Goal: Task Accomplishment & Management: Manage account settings

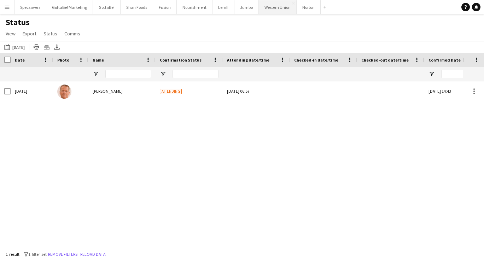
click at [273, 8] on button "Western Union Close" at bounding box center [278, 7] width 38 height 14
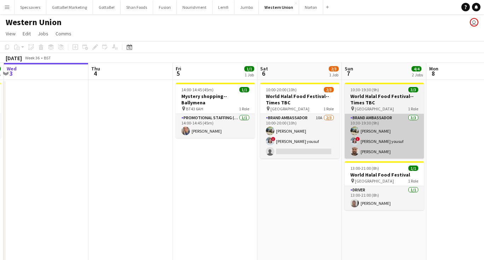
scroll to position [0, 253]
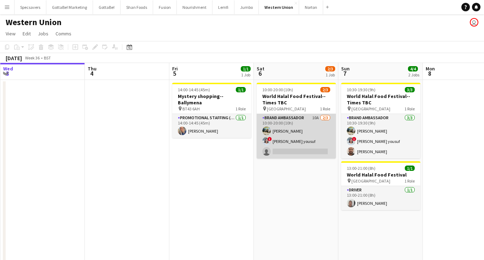
click at [313, 128] on app-card-role "Brand Ambassador 10A [DATE] 10:00-20:00 (10h) [PERSON_NAME] ! [PERSON_NAME] you…" at bounding box center [296, 136] width 79 height 45
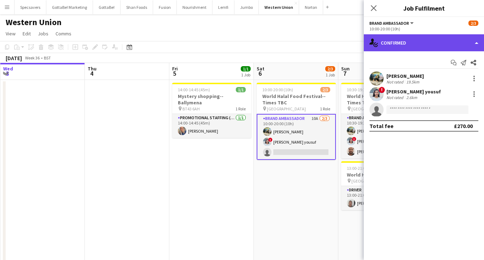
click at [437, 44] on div "single-neutral-actions-check-2 Confirmed" at bounding box center [424, 42] width 120 height 17
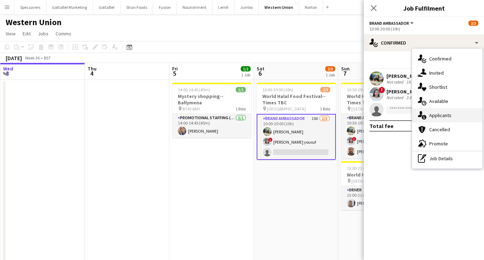
click at [442, 119] on div "single-neutral-actions-information Applicants" at bounding box center [447, 115] width 70 height 14
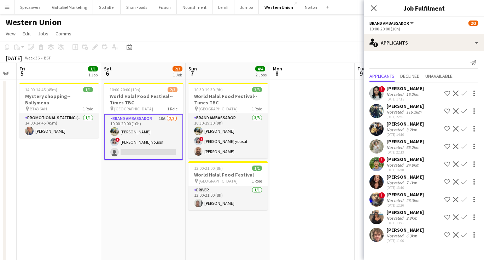
scroll to position [0, 239]
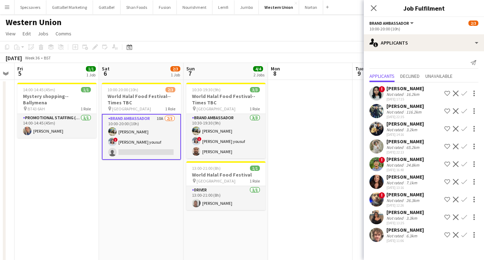
click at [274, 152] on app-date-cell at bounding box center [310, 175] width 84 height 190
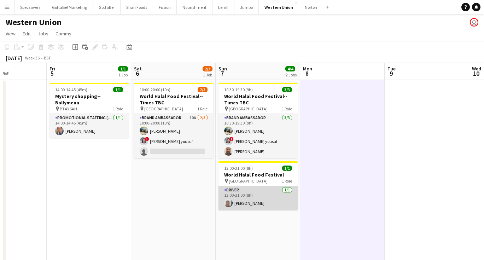
scroll to position [0, 186]
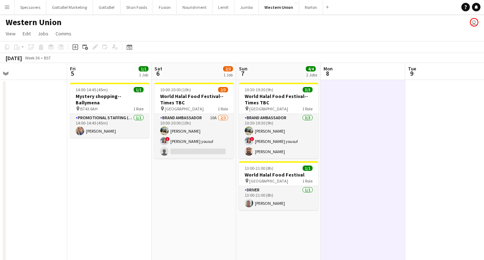
click at [113, 162] on app-date-cell "14:00-14:45 (45m) 1/1 Mystery shopping--[GEOGRAPHIC_DATA] pin BT43 6AH 1 Role P…" at bounding box center [109, 233] width 84 height 307
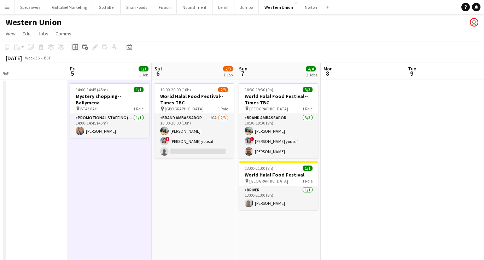
click at [72, 47] on icon "Add job" at bounding box center [75, 47] width 6 height 6
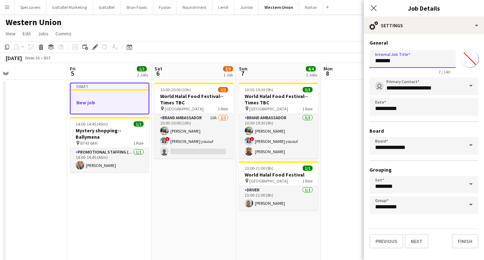
drag, startPoint x: 399, startPoint y: 60, endPoint x: 361, endPoint y: 56, distance: 38.1
type input "*"
type input "**********"
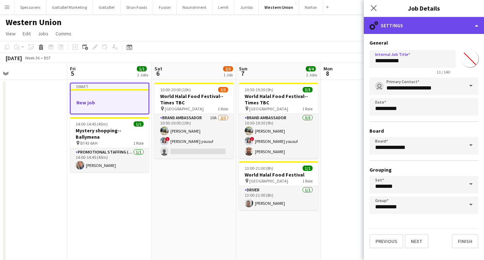
click at [390, 28] on div "cog-double-3 Settings" at bounding box center [424, 25] width 120 height 17
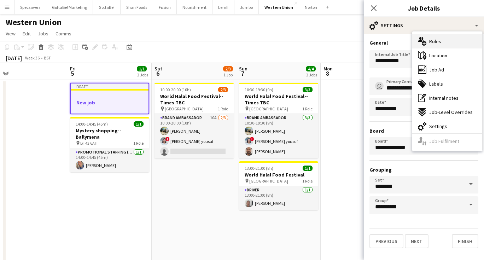
click at [426, 41] on icon "multiple-users-add" at bounding box center [422, 41] width 8 height 8
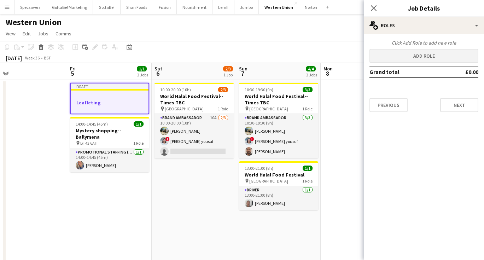
click at [406, 60] on button "Add role" at bounding box center [423, 56] width 109 height 14
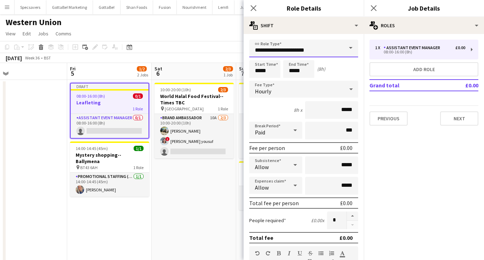
click at [295, 54] on input "**********" at bounding box center [303, 49] width 109 height 18
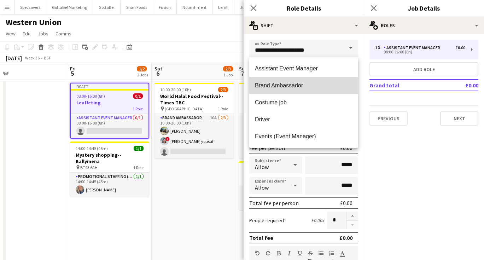
click at [279, 91] on mat-option "Brand Ambassador" at bounding box center [303, 85] width 109 height 17
type input "**********"
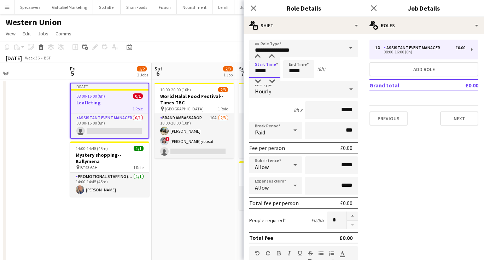
drag, startPoint x: 269, startPoint y: 72, endPoint x: 246, endPoint y: 69, distance: 23.6
click at [246, 69] on form "**********" at bounding box center [304, 259] width 120 height 439
type input "*****"
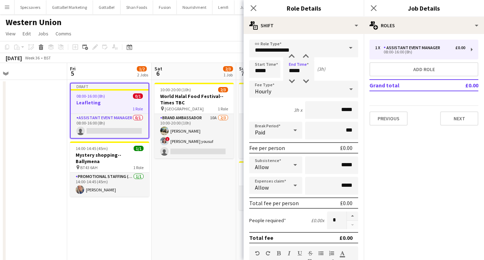
click at [271, 92] on div "Hourly" at bounding box center [296, 89] width 95 height 17
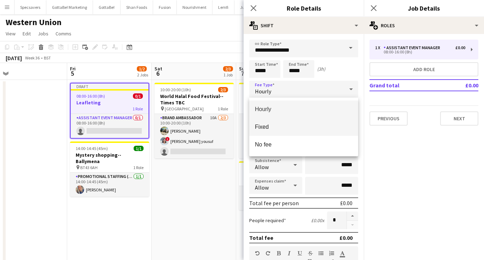
click at [278, 125] on span "Fixed" at bounding box center [304, 126] width 98 height 7
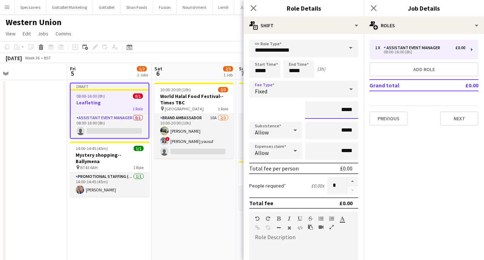
click at [343, 111] on input "*****" at bounding box center [331, 110] width 53 height 18
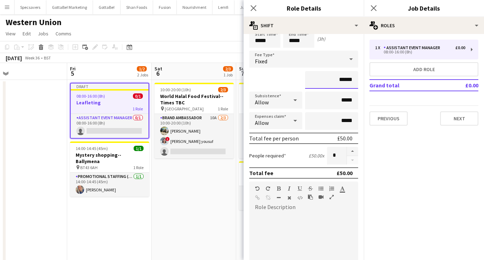
scroll to position [31, 0]
type input "******"
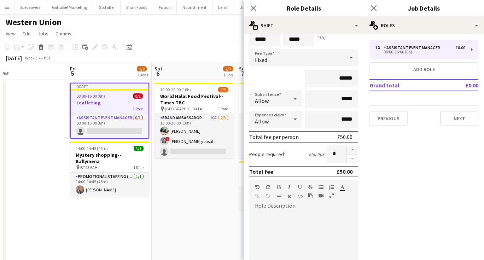
click at [295, 99] on icon at bounding box center [295, 99] width 4 height 2
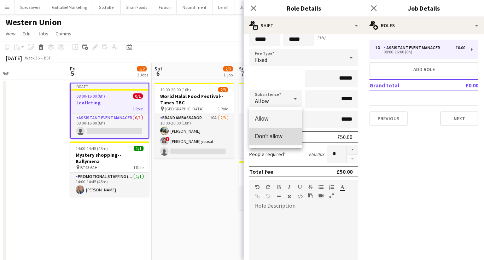
click at [287, 134] on span "Don't allow" at bounding box center [276, 136] width 42 height 7
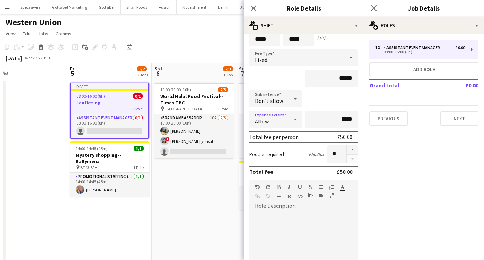
click at [286, 124] on div "Allow" at bounding box center [268, 119] width 39 height 17
click at [280, 155] on span "Don't allow" at bounding box center [276, 156] width 42 height 7
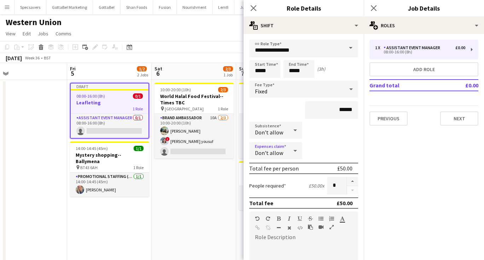
scroll to position [2, 0]
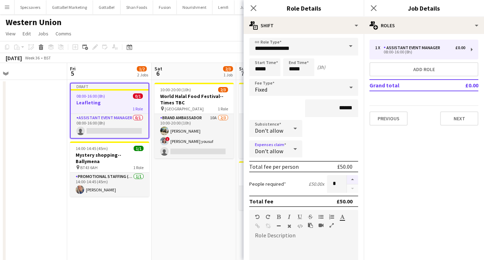
click at [353, 176] on button "button" at bounding box center [352, 179] width 11 height 9
type input "*"
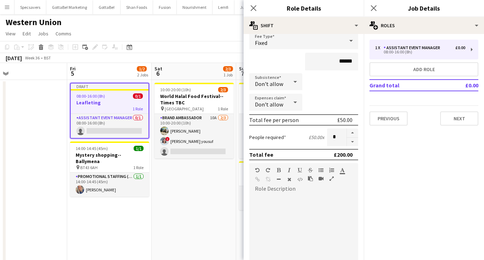
scroll to position [50, 0]
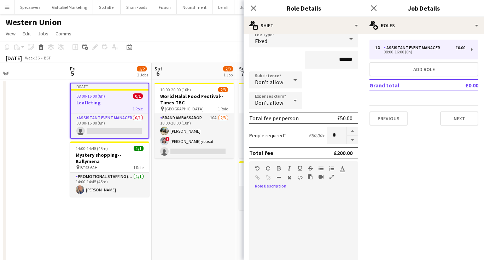
click at [292, 187] on div "default Heading 1 Heading 2 Heading 3 Heading 4 Heading 5 Heading 6 Heading 7 P…" at bounding box center [303, 174] width 109 height 27
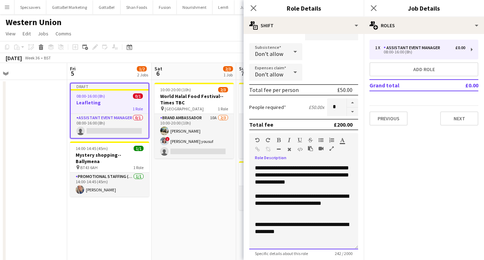
scroll to position [79, 0]
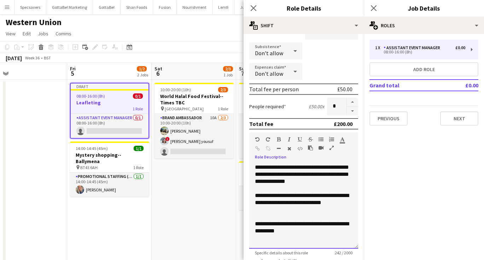
click at [343, 183] on div "**********" at bounding box center [303, 206] width 109 height 85
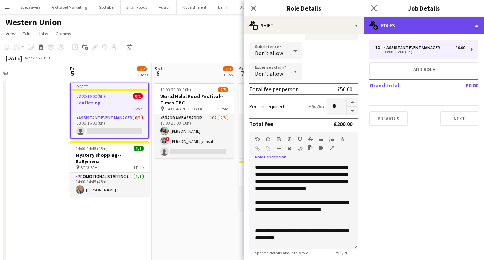
click at [438, 29] on div "multiple-users-add Roles" at bounding box center [424, 25] width 120 height 17
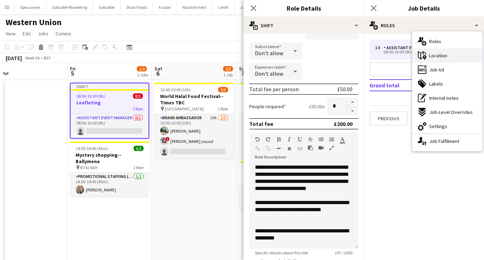
click at [437, 60] on div "maps-pin-1 Location" at bounding box center [447, 55] width 70 height 14
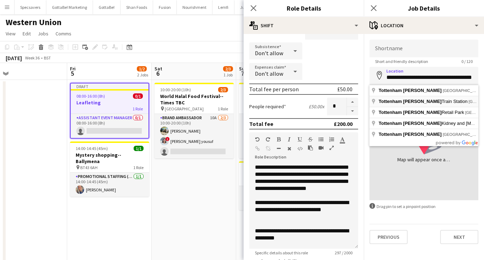
type input "**********"
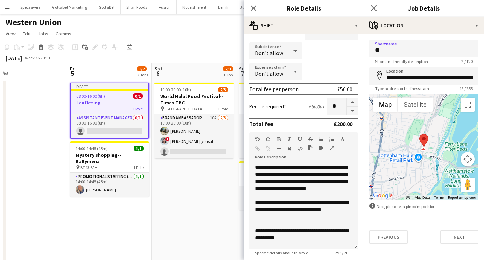
type input "*"
type input "**********"
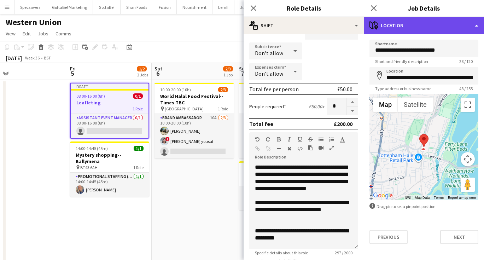
click at [443, 24] on div "maps-pin-1 Location" at bounding box center [424, 25] width 120 height 17
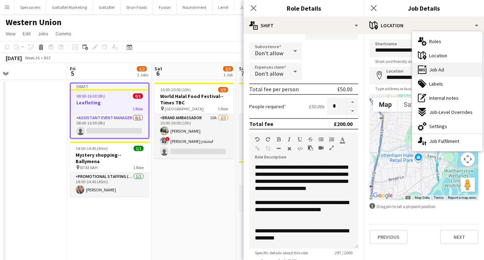
click at [447, 68] on div "ads-window Job Ad" at bounding box center [447, 70] width 70 height 14
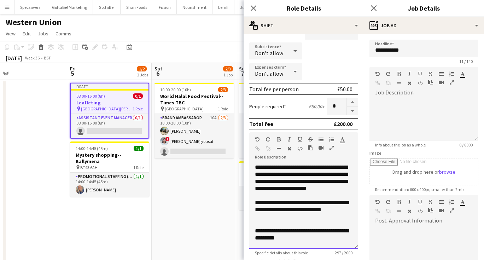
click at [301, 199] on div at bounding box center [304, 195] width 98 height 7
click at [426, 111] on div at bounding box center [423, 119] width 109 height 42
paste div
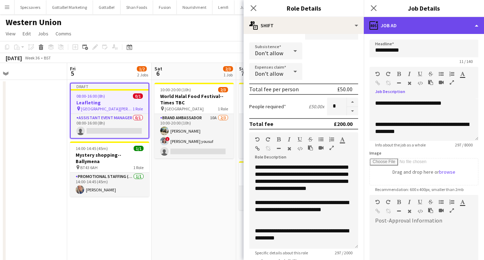
click at [437, 21] on div "ads-window Job Ad" at bounding box center [424, 25] width 120 height 17
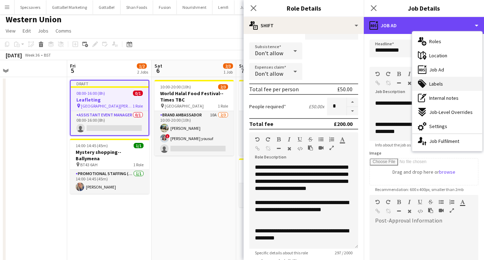
scroll to position [0, 0]
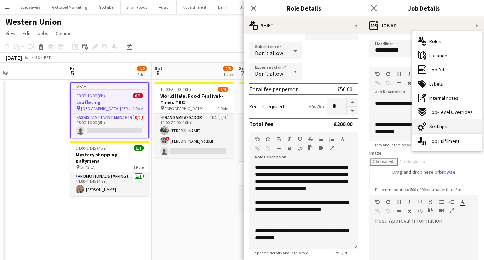
click at [445, 127] on span "Settings" at bounding box center [438, 126] width 18 height 6
type input "*******"
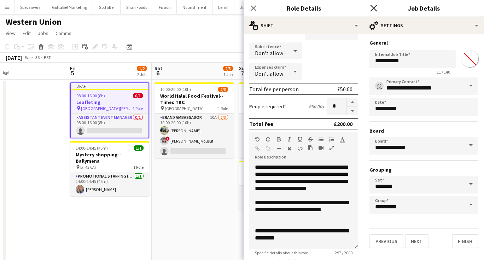
click at [372, 7] on icon "Close pop-in" at bounding box center [373, 8] width 7 height 7
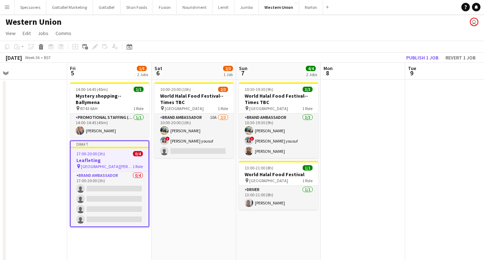
click at [176, 195] on app-date-cell "10:00-20:00 (10h) 2/3 World Halal Food Festival--Times TBC pin [GEOGRAPHIC_DATA…" at bounding box center [194, 233] width 84 height 307
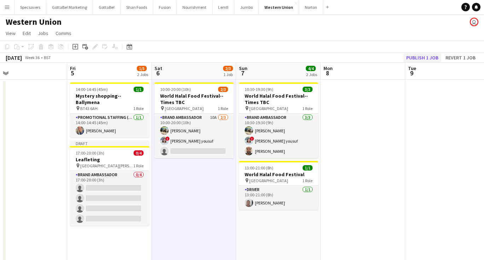
click at [434, 57] on button "Publish 1 job" at bounding box center [422, 57] width 38 height 9
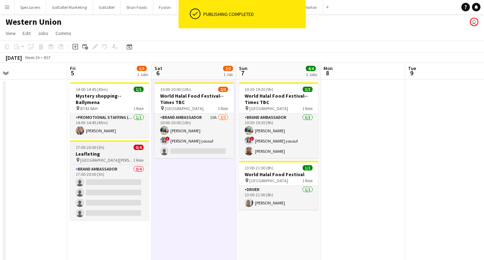
click at [102, 157] on span "[GEOGRAPHIC_DATA][PERSON_NAME]" at bounding box center [106, 159] width 53 height 5
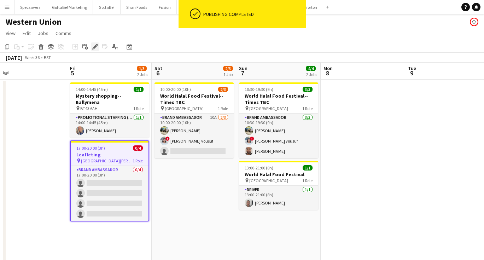
click at [93, 48] on icon at bounding box center [93, 49] width 2 height 2
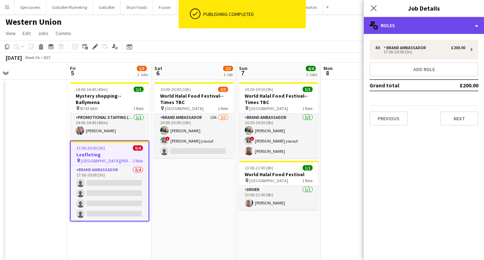
click at [441, 31] on div "multiple-users-add Roles" at bounding box center [424, 25] width 120 height 17
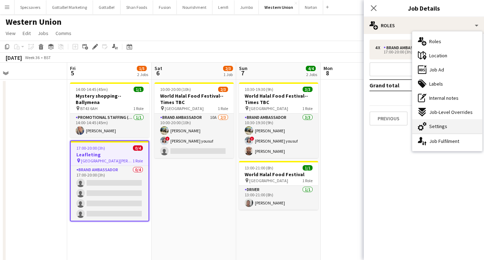
click at [449, 128] on div "cog-double-3 Settings" at bounding box center [447, 126] width 70 height 14
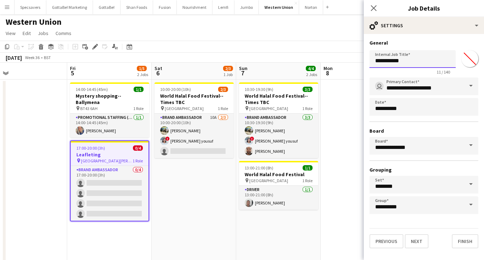
click at [431, 58] on input "**********" at bounding box center [412, 59] width 86 height 18
type input "**********"
click at [373, 10] on icon "Close pop-in" at bounding box center [373, 8] width 7 height 7
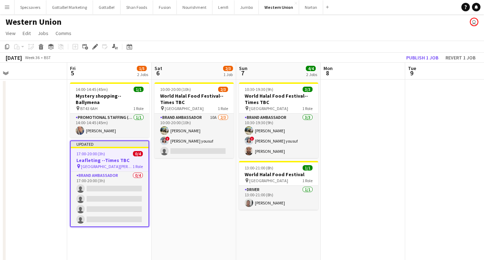
click at [352, 84] on app-date-cell at bounding box center [363, 233] width 84 height 307
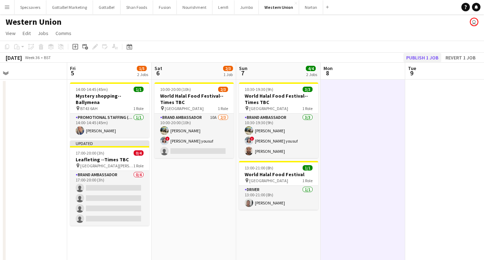
click at [432, 57] on button "Publish 1 job" at bounding box center [422, 57] width 38 height 9
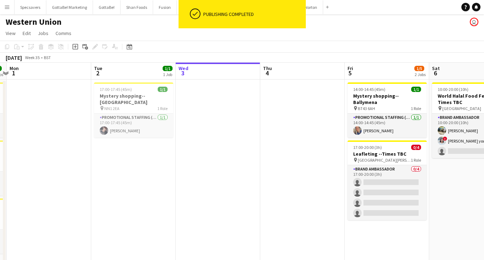
scroll to position [0, 162]
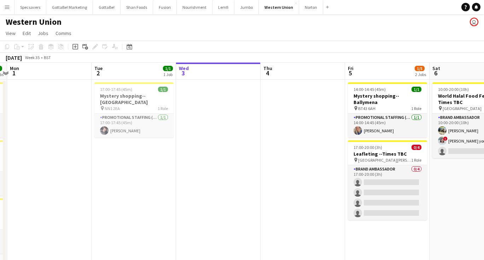
click at [9, 6] on app-icon "Menu" at bounding box center [7, 7] width 6 height 6
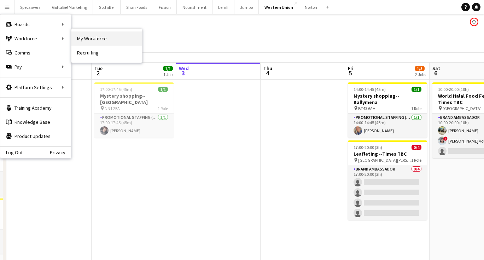
click at [78, 43] on link "My Workforce" at bounding box center [106, 38] width 71 height 14
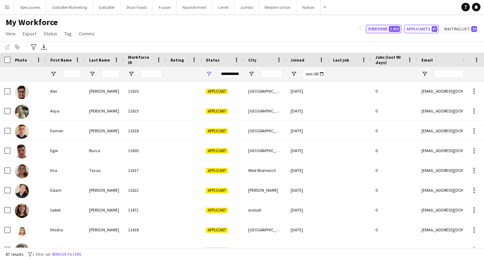
click at [388, 30] on button "Everyone 2,955" at bounding box center [383, 29] width 35 height 8
type input "**********"
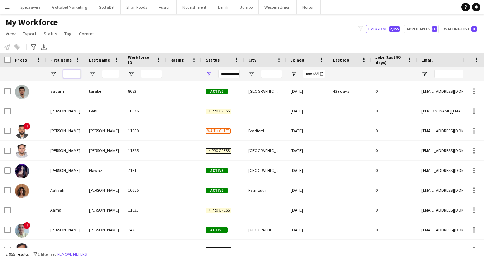
click at [72, 74] on input "First Name Filter Input" at bounding box center [72, 74] width 18 height 8
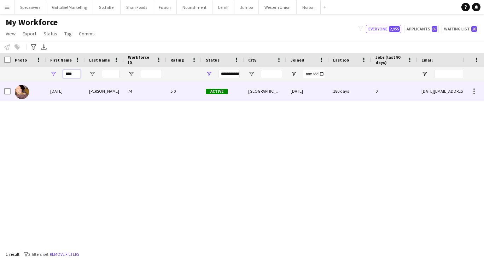
type input "****"
click at [64, 92] on div "[DATE]" at bounding box center [65, 90] width 39 height 19
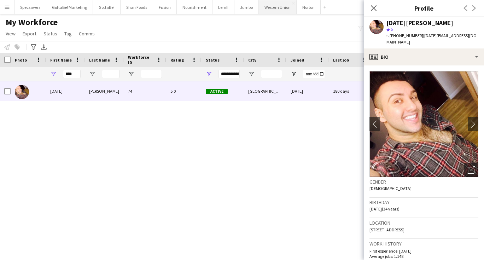
click at [269, 4] on button "Western Union Close" at bounding box center [278, 7] width 38 height 14
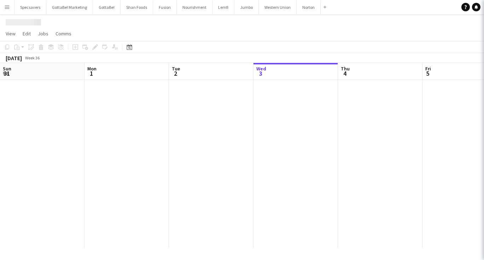
scroll to position [0, 169]
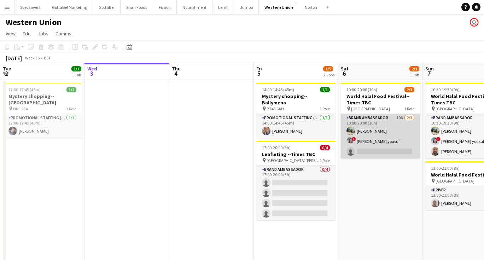
click at [389, 138] on app-card-role "Brand Ambassador 10A [DATE] 10:00-20:00 (10h) [PERSON_NAME] ! [PERSON_NAME] you…" at bounding box center [380, 136] width 79 height 45
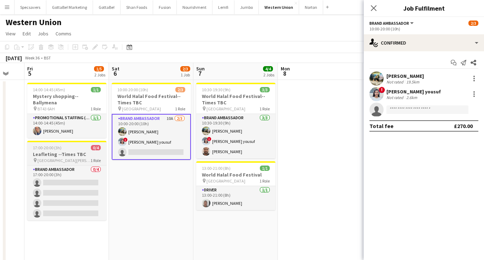
scroll to position [0, 250]
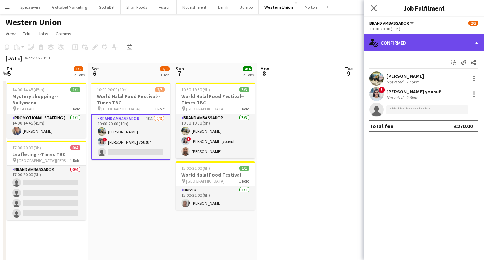
click at [430, 40] on div "single-neutral-actions-check-2 Confirmed" at bounding box center [424, 42] width 120 height 17
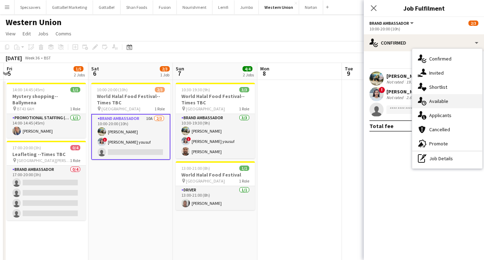
click at [448, 98] on span "Available" at bounding box center [438, 101] width 19 height 6
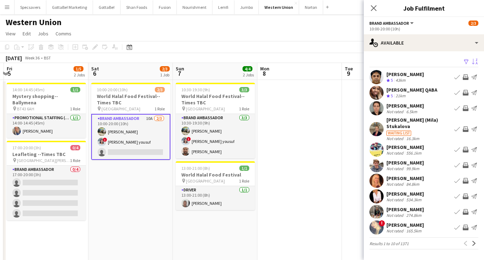
click at [477, 62] on app-icon "Sort asc" at bounding box center [475, 62] width 6 height 7
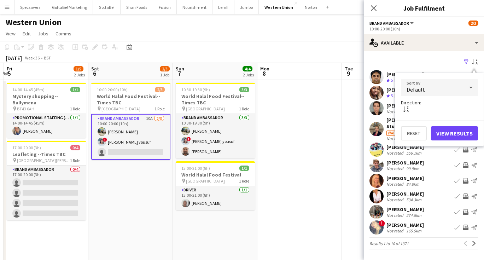
click at [468, 82] on icon at bounding box center [471, 87] width 8 height 14
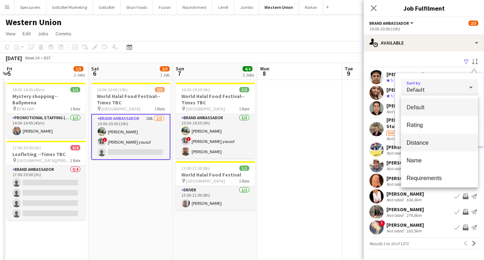
click at [438, 136] on mat-option "Distance" at bounding box center [439, 143] width 77 height 18
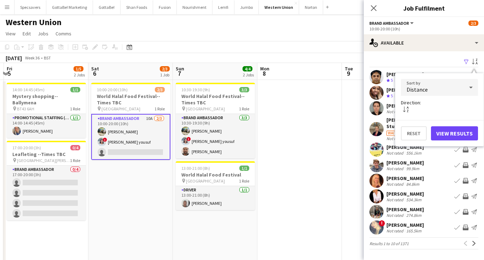
click at [448, 134] on button "View Results" at bounding box center [454, 133] width 47 height 14
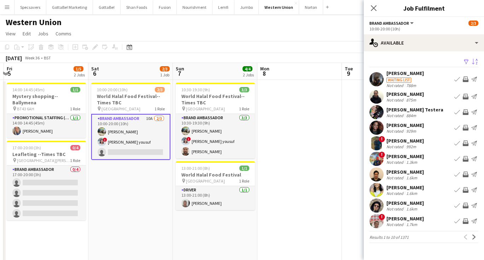
click at [412, 74] on div "[PERSON_NAME]" at bounding box center [404, 73] width 37 height 6
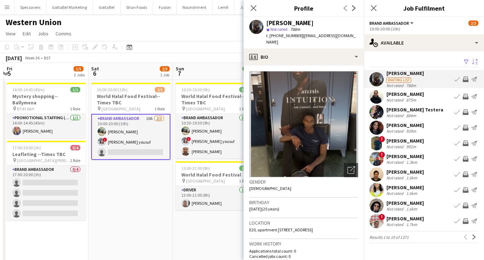
click at [422, 142] on div "! [PERSON_NAME] Not rated 992m Book crew Invite crew Send notification" at bounding box center [424, 143] width 120 height 14
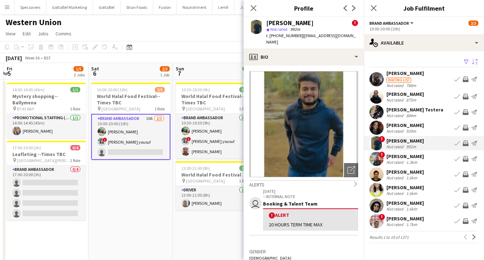
click at [406, 158] on div "[PERSON_NAME]" at bounding box center [404, 156] width 37 height 6
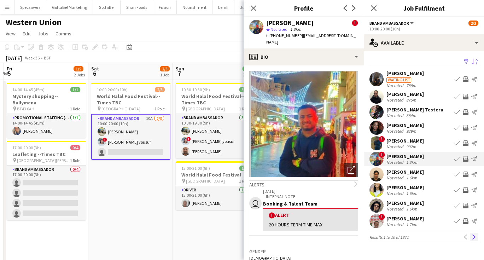
click at [473, 238] on app-icon "Next" at bounding box center [474, 236] width 5 height 5
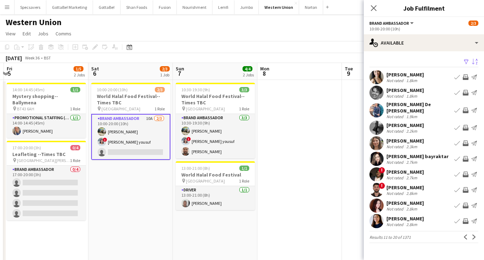
click at [424, 191] on div "Not rated 2.8km" at bounding box center [404, 193] width 37 height 5
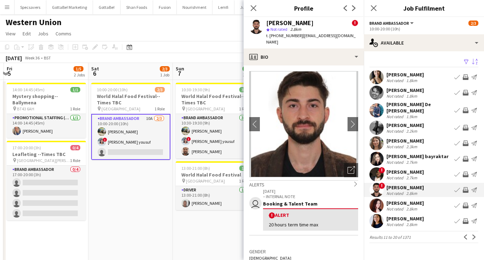
click at [405, 169] on div "[PERSON_NAME]" at bounding box center [404, 172] width 37 height 6
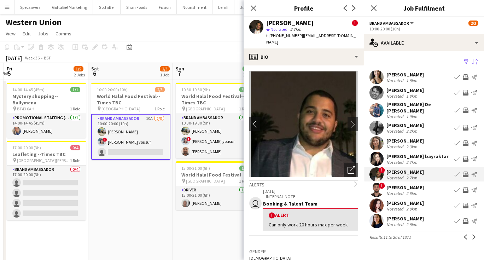
scroll to position [0, 0]
click at [473, 234] on app-icon "Next" at bounding box center [474, 236] width 5 height 5
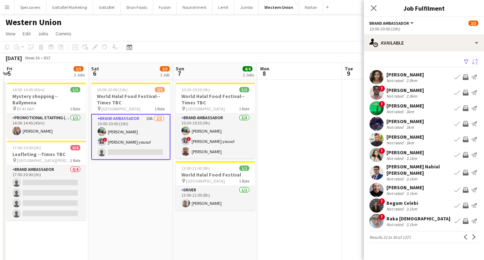
click at [418, 89] on div "[PERSON_NAME]" at bounding box center [404, 90] width 37 height 6
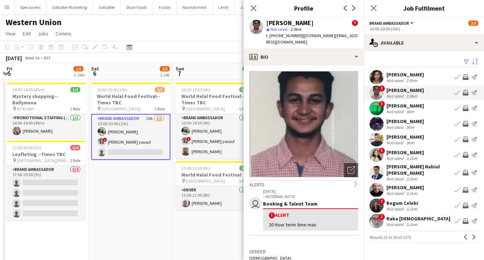
click at [396, 121] on div "[PERSON_NAME]" at bounding box center [404, 121] width 37 height 6
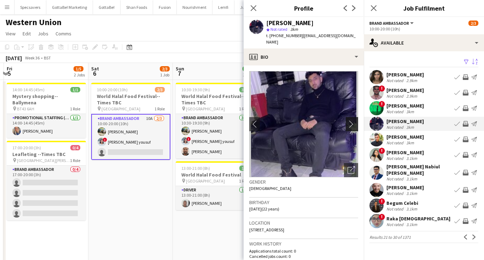
click at [355, 120] on app-icon "chevron-right" at bounding box center [353, 123] width 11 height 7
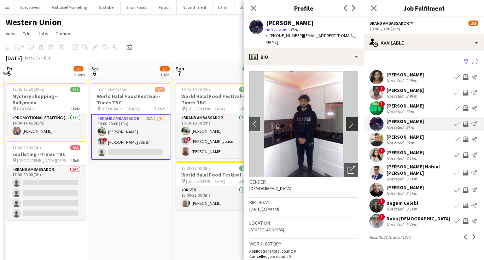
click at [355, 120] on app-icon "chevron-right" at bounding box center [353, 123] width 11 height 7
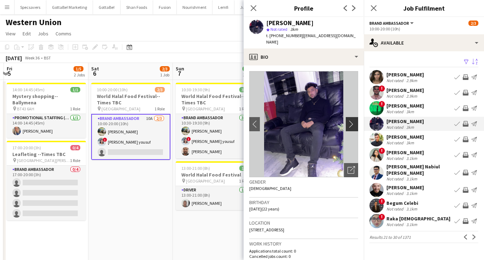
click at [355, 120] on app-icon "chevron-right" at bounding box center [353, 123] width 11 height 7
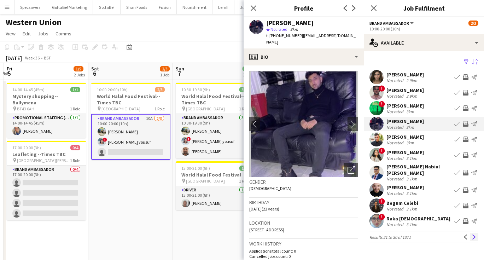
click at [475, 234] on app-icon "Next" at bounding box center [474, 236] width 5 height 5
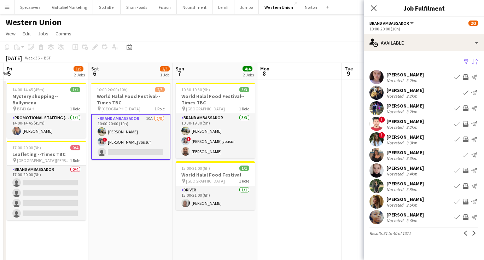
click at [410, 104] on div "[PERSON_NAME]" at bounding box center [404, 106] width 37 height 6
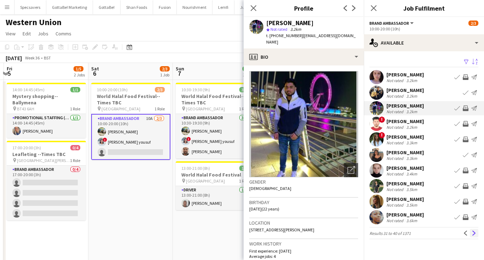
click at [473, 234] on app-icon "Next" at bounding box center [474, 233] width 5 height 5
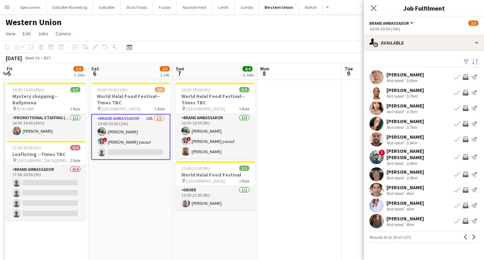
click at [417, 125] on div "3.7km" at bounding box center [412, 126] width 14 height 5
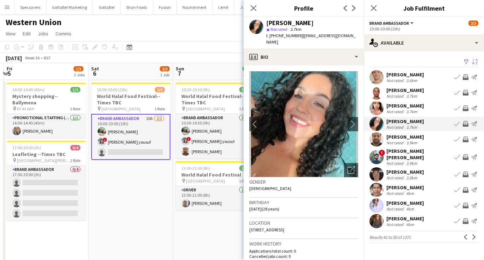
click at [413, 161] on div "3.9km" at bounding box center [412, 163] width 14 height 5
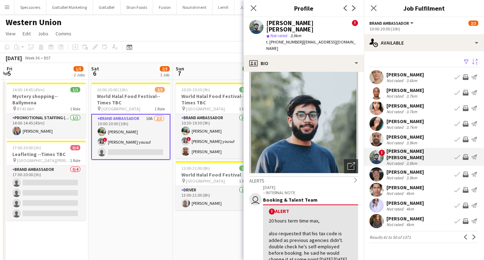
scroll to position [11, 0]
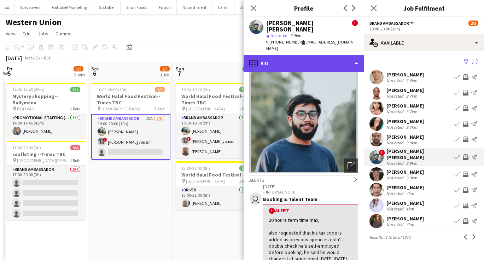
click at [327, 55] on div "profile Bio" at bounding box center [304, 63] width 120 height 17
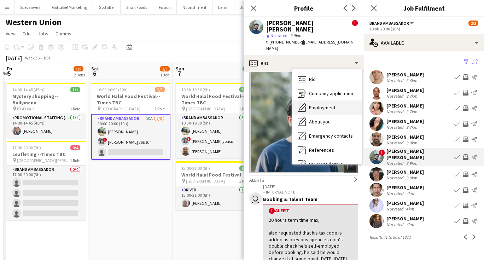
click at [323, 104] on span "Employment" at bounding box center [322, 107] width 27 height 6
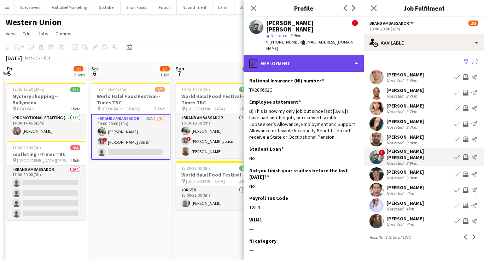
click at [311, 55] on div "pencil4 Employment" at bounding box center [304, 63] width 120 height 17
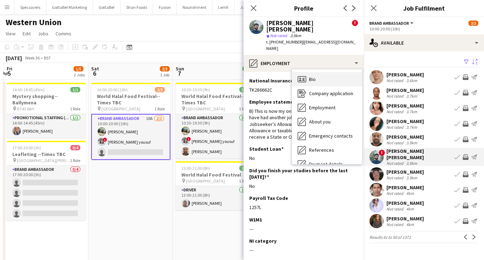
click at [320, 72] on div "Bio Bio" at bounding box center [327, 79] width 70 height 14
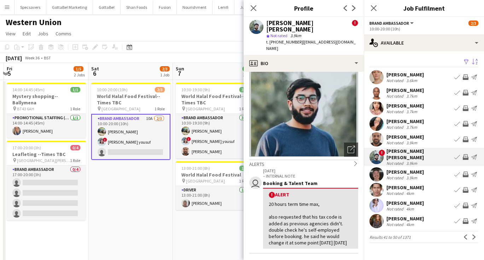
scroll to position [35, 0]
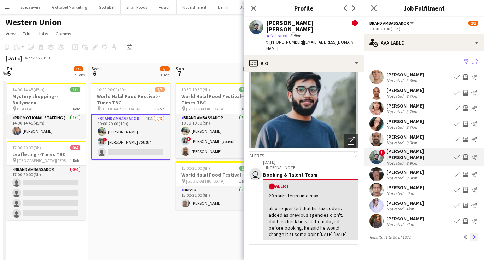
click at [473, 234] on app-icon "Next" at bounding box center [474, 236] width 5 height 5
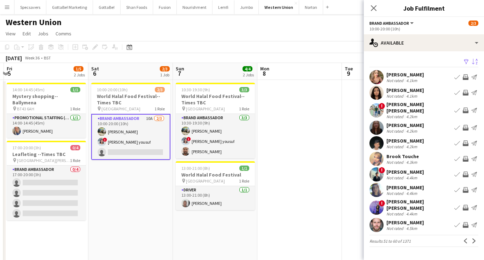
click at [415, 106] on div "[PERSON_NAME] [PERSON_NAME]" at bounding box center [418, 107] width 65 height 13
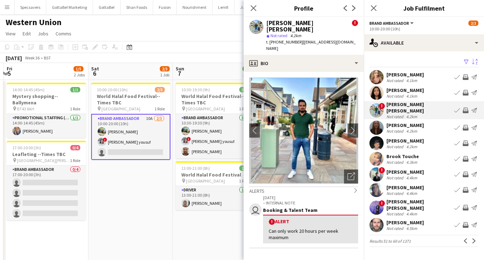
click at [413, 138] on div "[PERSON_NAME]" at bounding box center [404, 141] width 37 height 6
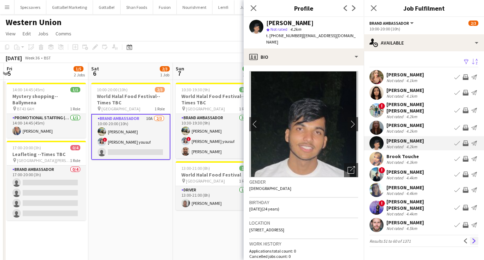
click at [473, 238] on app-icon "Next" at bounding box center [474, 240] width 5 height 5
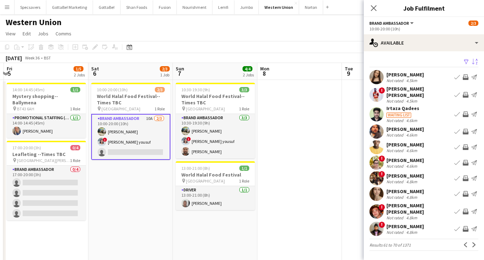
click at [427, 92] on div "[PERSON_NAME] [PERSON_NAME]" at bounding box center [418, 92] width 65 height 13
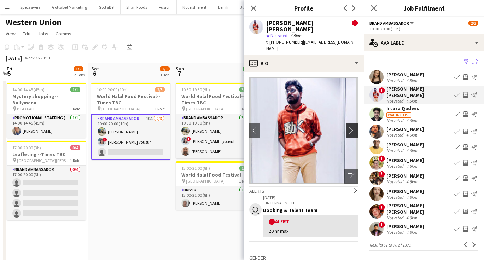
scroll to position [0, 0]
click at [351, 127] on app-icon "chevron-right" at bounding box center [353, 130] width 11 height 7
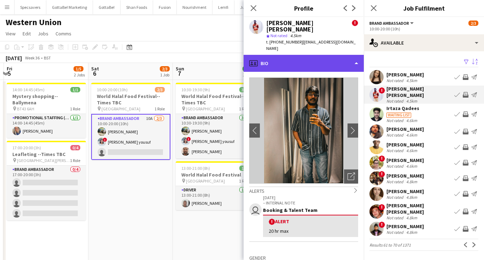
click at [316, 56] on div "profile Bio" at bounding box center [304, 63] width 120 height 17
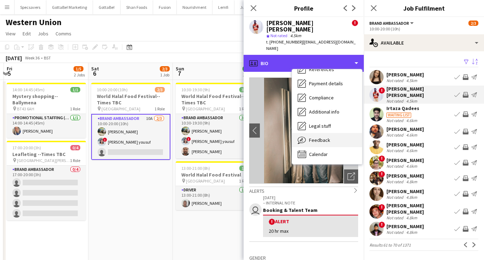
scroll to position [81, 0]
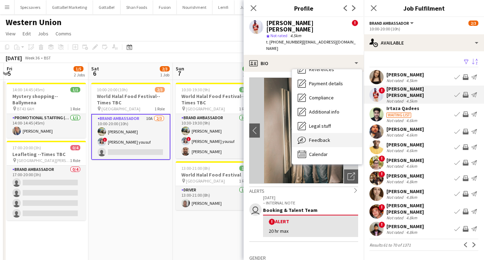
click at [324, 137] on span "Feedback" at bounding box center [319, 140] width 21 height 6
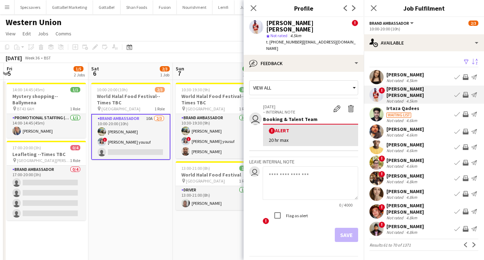
click at [404, 126] on div "[PERSON_NAME]" at bounding box center [404, 129] width 37 height 6
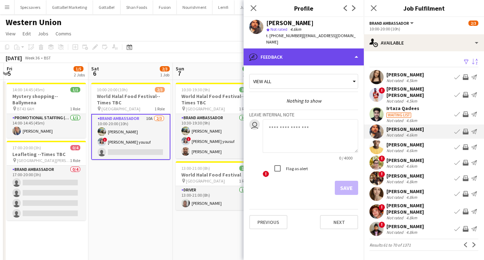
click at [323, 48] on div "bubble-pencil Feedback" at bounding box center [304, 56] width 120 height 17
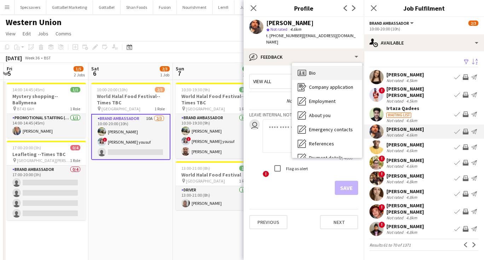
click at [328, 66] on div "Bio Bio" at bounding box center [327, 73] width 70 height 14
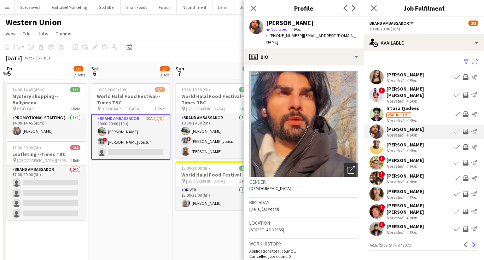
click at [472, 242] on app-icon "Next" at bounding box center [474, 244] width 5 height 5
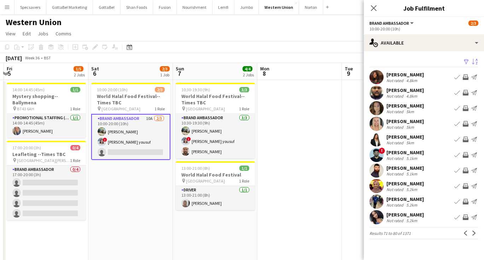
click at [144, 136] on app-card-role "Brand Ambassador 10A [DATE] 10:00-20:00 (10h) [PERSON_NAME] ! [PERSON_NAME] you…" at bounding box center [130, 137] width 79 height 46
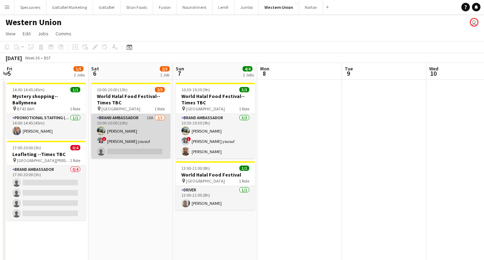
click at [113, 139] on app-card-role "Brand Ambassador 10A [DATE] 10:00-20:00 (10h) [PERSON_NAME] ! [PERSON_NAME] you…" at bounding box center [130, 136] width 79 height 45
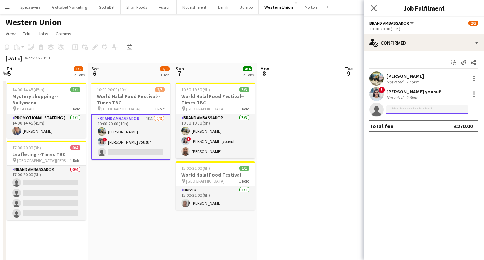
click at [437, 109] on input at bounding box center [427, 109] width 82 height 8
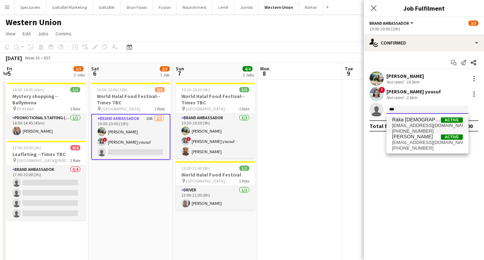
type input "***"
click at [427, 126] on span "[EMAIL_ADDRESS][DOMAIN_NAME]" at bounding box center [427, 126] width 71 height 6
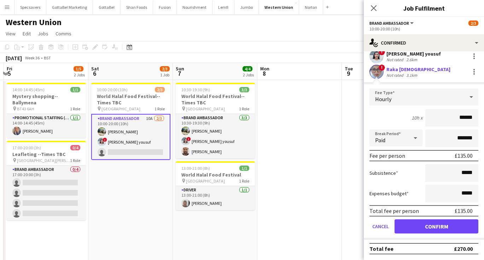
scroll to position [38, 0]
click at [443, 227] on button "Confirm" at bounding box center [437, 226] width 84 height 14
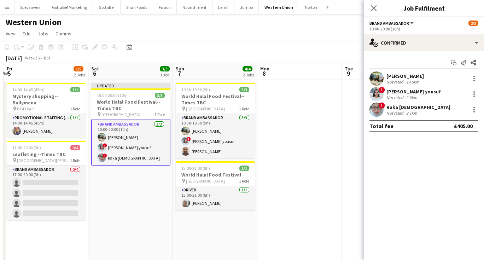
scroll to position [0, 0]
click at [372, 7] on icon "Close pop-in" at bounding box center [373, 8] width 7 height 7
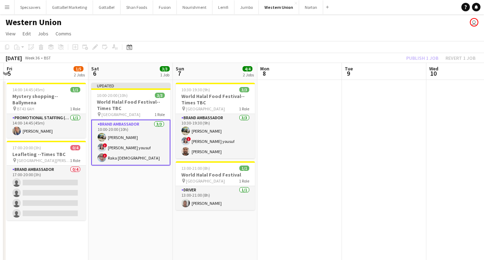
click at [335, 126] on app-date-cell at bounding box center [299, 175] width 84 height 190
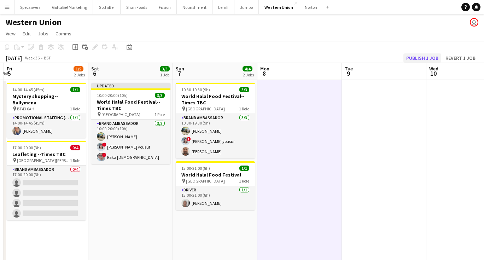
click at [426, 57] on button "Publish 1 job" at bounding box center [422, 57] width 38 height 9
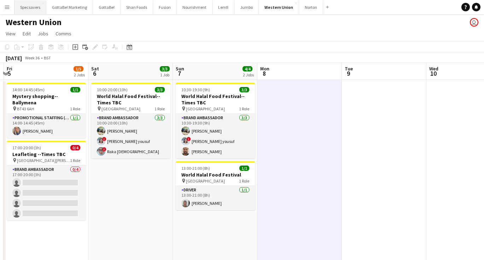
click at [27, 10] on button "Specsavers Close" at bounding box center [30, 7] width 32 height 14
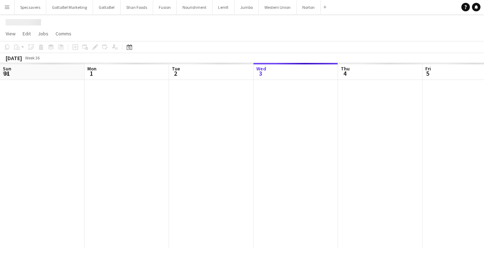
scroll to position [0, 169]
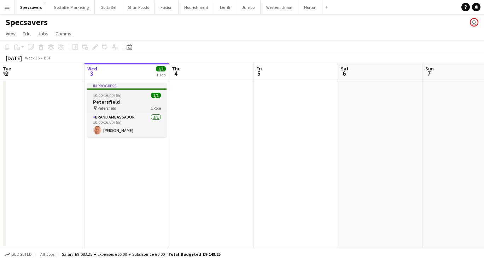
click at [127, 103] on h3 "Petersfield" at bounding box center [126, 102] width 79 height 6
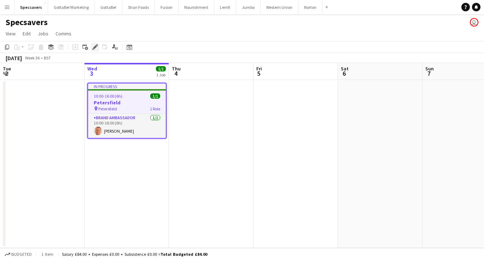
click at [95, 46] on icon at bounding box center [95, 47] width 4 height 4
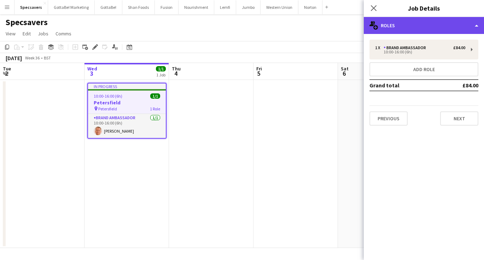
click at [430, 25] on div "multiple-users-add Roles" at bounding box center [424, 25] width 120 height 17
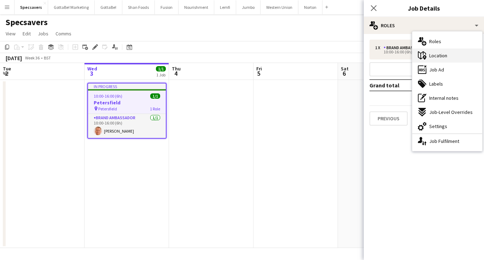
click at [450, 59] on div "maps-pin-1 Location" at bounding box center [447, 55] width 70 height 14
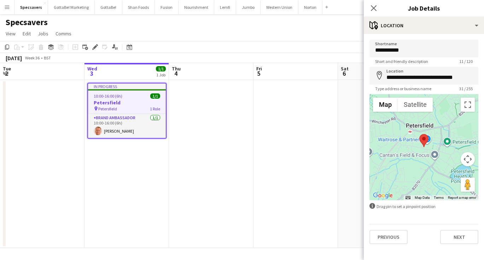
click at [197, 130] on app-date-cell at bounding box center [211, 164] width 84 height 168
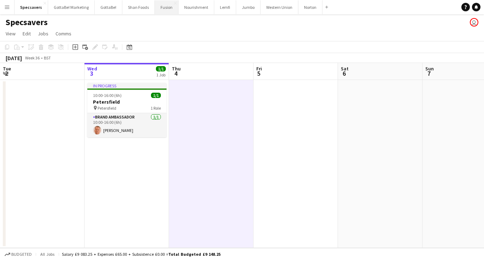
click at [164, 10] on button "Fusion Close" at bounding box center [167, 7] width 24 height 14
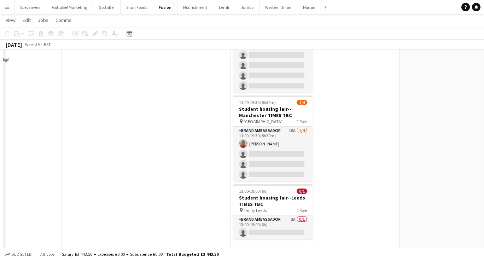
scroll to position [138, 0]
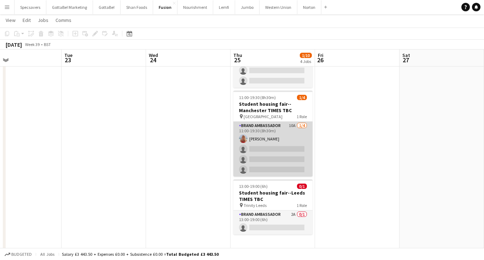
click at [286, 163] on app-card-role "Brand Ambassador 10A [DATE] 11:00-19:30 (8h30m) [PERSON_NAME] single-neutral-ac…" at bounding box center [272, 149] width 79 height 55
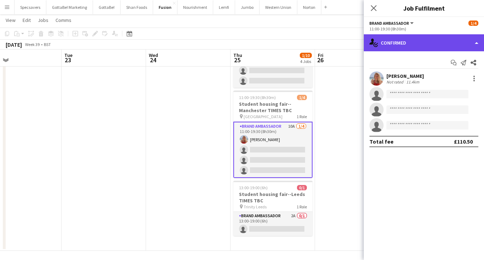
click at [419, 40] on div "single-neutral-actions-check-2 Confirmed" at bounding box center [424, 42] width 120 height 17
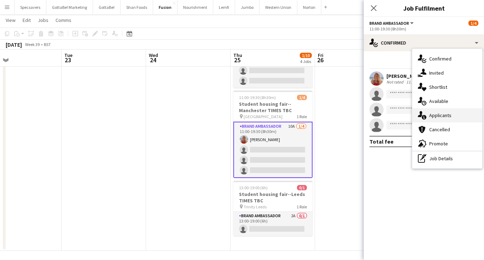
click at [436, 114] on span "Applicants" at bounding box center [440, 115] width 22 height 6
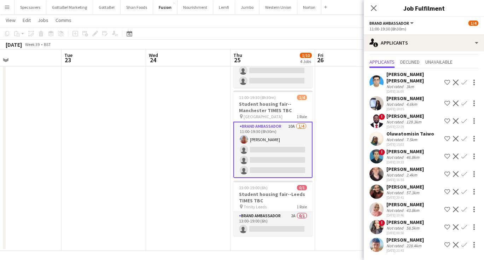
scroll to position [14, 0]
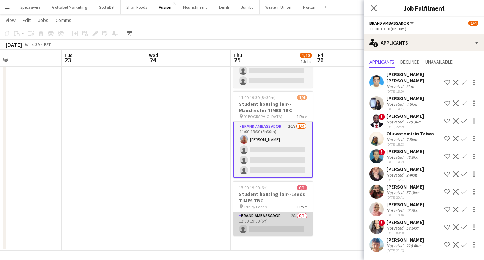
click at [295, 218] on app-card-role "Brand Ambassador 2A 0/1 13:00-19:00 (6h) single-neutral-actions" at bounding box center [272, 224] width 79 height 24
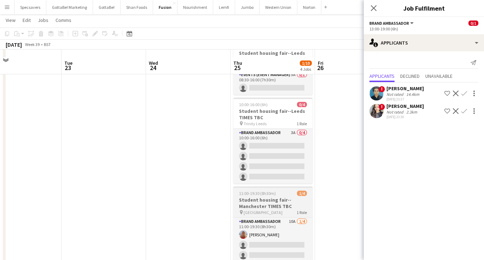
scroll to position [37, 0]
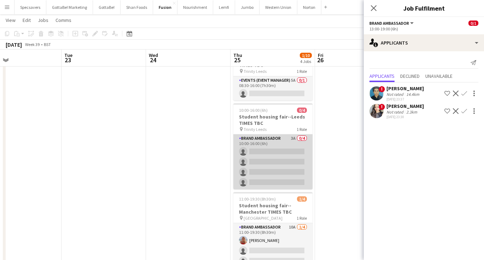
click at [294, 151] on app-card-role "Brand Ambassador 3A 0/4 10:00-16:00 (6h) single-neutral-actions single-neutral-…" at bounding box center [272, 161] width 79 height 55
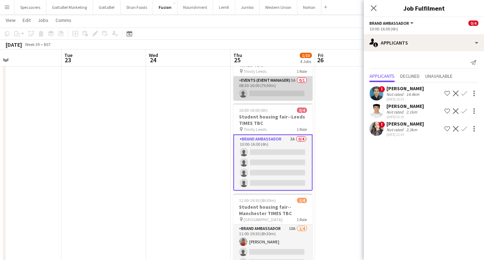
click at [275, 89] on app-card-role "Events (Event Manager) 5A 0/1 08:30-16:00 (7h30m) single-neutral-actions" at bounding box center [272, 88] width 79 height 24
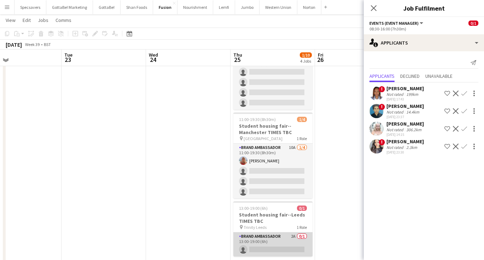
scroll to position [117, 0]
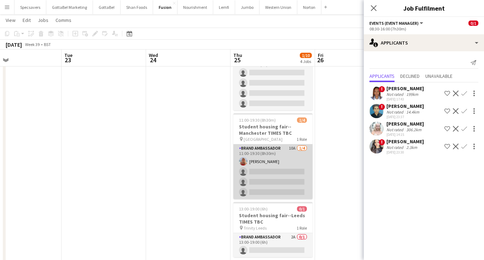
click at [286, 168] on app-card-role "Brand Ambassador 10A [DATE] 11:00-19:30 (8h30m) [PERSON_NAME] single-neutral-ac…" at bounding box center [272, 171] width 79 height 55
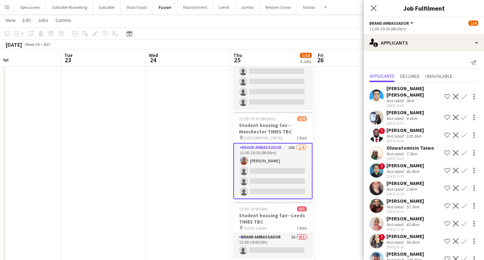
click at [464, 95] on app-icon "Confirm" at bounding box center [464, 97] width 6 height 6
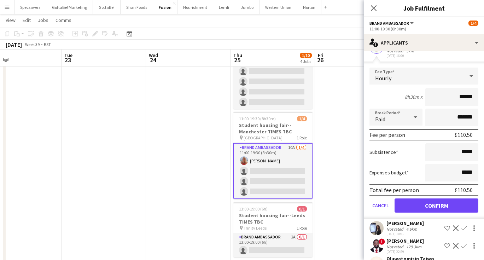
scroll to position [60, 0]
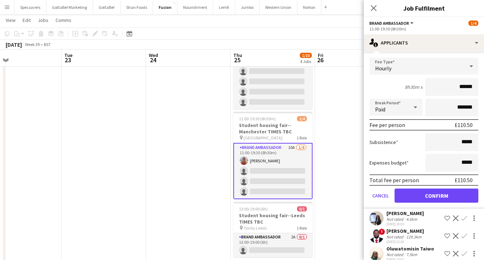
click at [431, 198] on button "Confirm" at bounding box center [437, 195] width 84 height 14
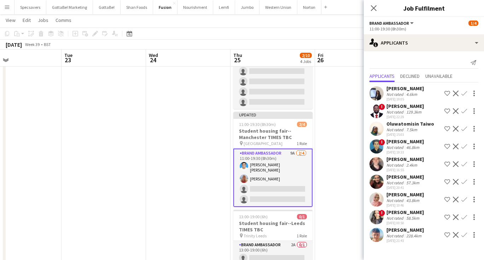
scroll to position [0, 0]
click at [346, 116] on app-date-cell at bounding box center [357, 117] width 84 height 310
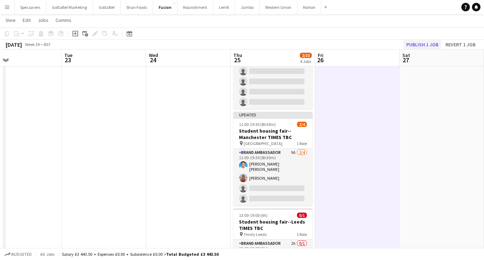
click at [424, 45] on button "Publish 1 job" at bounding box center [422, 44] width 38 height 9
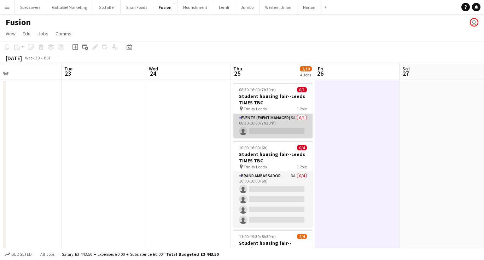
click at [286, 122] on app-card-role "Events (Event Manager) 5A 0/1 08:30-16:00 (7h30m) single-neutral-actions" at bounding box center [272, 126] width 79 height 24
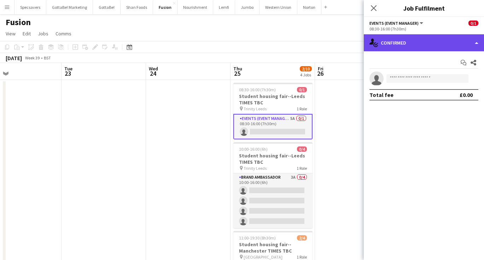
click at [409, 41] on div "single-neutral-actions-check-2 Confirmed" at bounding box center [424, 42] width 120 height 17
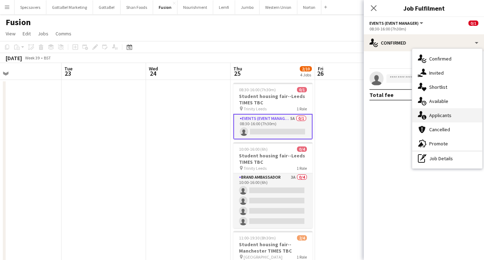
click at [433, 112] on div "single-neutral-actions-information Applicants" at bounding box center [447, 115] width 70 height 14
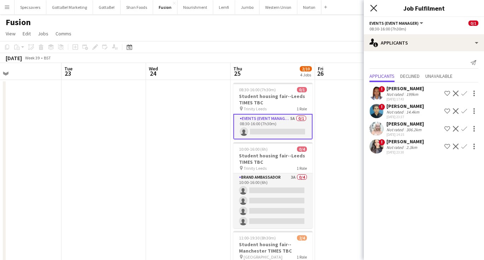
click at [375, 6] on icon "Close pop-in" at bounding box center [373, 8] width 7 height 7
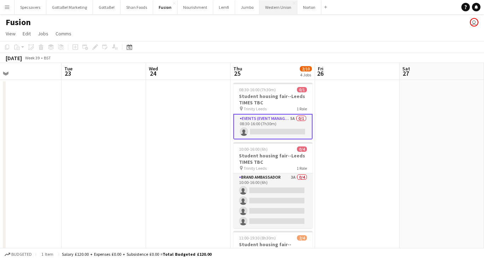
click at [277, 7] on button "Western Union Close" at bounding box center [279, 7] width 38 height 14
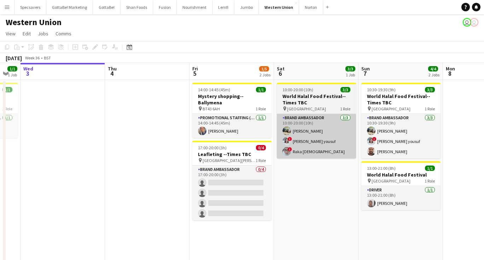
scroll to position [0, 235]
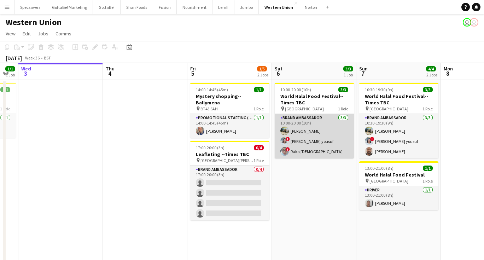
click at [299, 126] on app-card-role "Brand Ambassador [DATE] 10:00-20:00 (10h) [PERSON_NAME] ! [PERSON_NAME] yousuf …" at bounding box center [314, 136] width 79 height 45
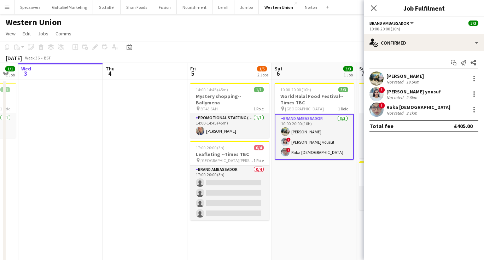
click at [405, 79] on div "19.5km" at bounding box center [413, 81] width 16 height 5
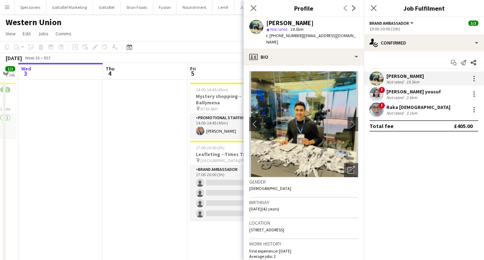
drag, startPoint x: 300, startPoint y: 36, endPoint x: 341, endPoint y: 37, distance: 41.4
click at [341, 37] on div "t. [PHONE_NUMBER] | [EMAIL_ADDRESS][DOMAIN_NAME]" at bounding box center [312, 39] width 92 height 13
copy span "[EMAIL_ADDRESS][DOMAIN_NAME]"
click at [401, 94] on div "[PERSON_NAME] yousuf" at bounding box center [413, 91] width 54 height 6
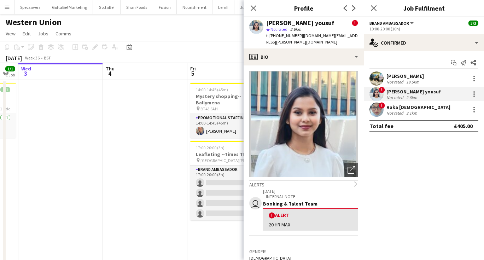
click at [389, 113] on div "Not rated" at bounding box center [395, 112] width 18 height 5
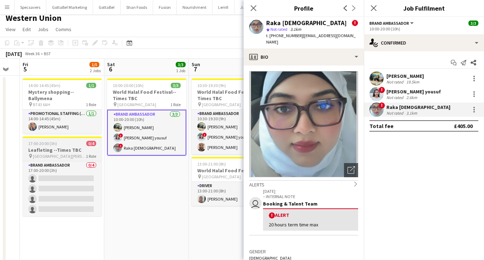
scroll to position [0, 243]
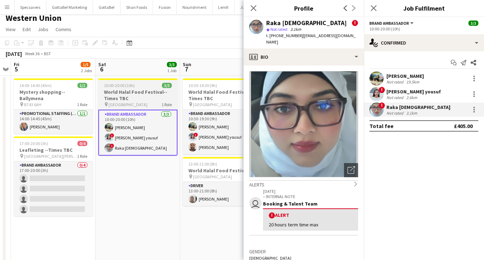
click at [128, 94] on h3 "World Halal Food Festival--Times TBC" at bounding box center [137, 95] width 79 height 13
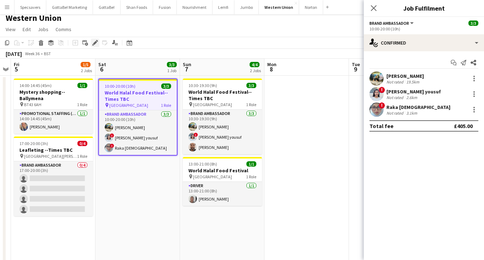
click at [96, 42] on icon at bounding box center [95, 43] width 4 height 4
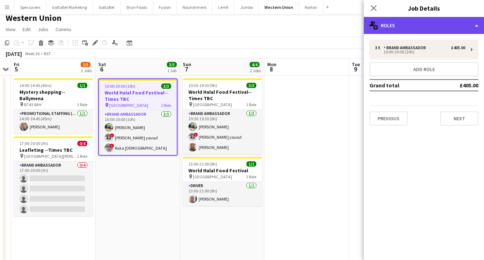
click at [426, 23] on div "multiple-users-add Roles" at bounding box center [424, 25] width 120 height 17
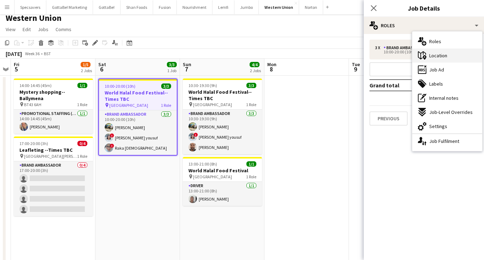
click at [442, 57] on span "Location" at bounding box center [438, 55] width 18 height 6
